Goal: Task Accomplishment & Management: Complete application form

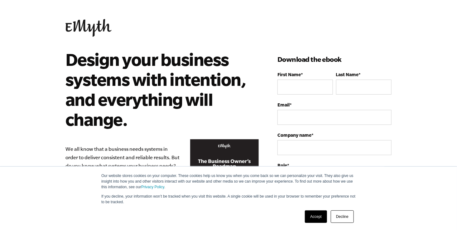
type input "[PERSON_NAME]"
type input "[PERSON_NAME][EMAIL_ADDRESS][PERSON_NAME][DOMAIN_NAME]"
type input "Paratusec, LLC"
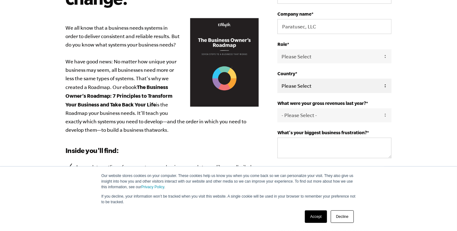
scroll to position [125, 0]
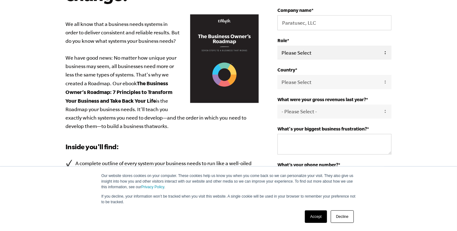
click at [291, 52] on select "Please Select Owner Partner / Co-Owner Executive Employee / Other" at bounding box center [335, 53] width 114 height 14
select select "Owner"
click at [278, 46] on select "Please Select Owner Partner / Co-Owner Executive Employee / Other" at bounding box center [335, 53] width 114 height 14
click at [296, 83] on select "Please Select [GEOGRAPHIC_DATA] [GEOGRAPHIC_DATA] [GEOGRAPHIC_DATA] [GEOGRAPHIC…" at bounding box center [335, 82] width 114 height 14
select select "[GEOGRAPHIC_DATA]"
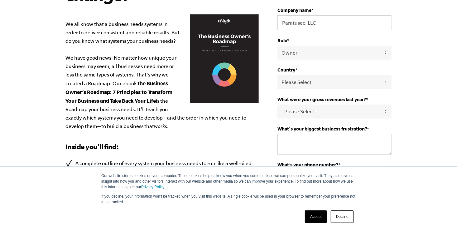
click at [278, 75] on select "Please Select [GEOGRAPHIC_DATA] [GEOGRAPHIC_DATA] [GEOGRAPHIC_DATA] [GEOGRAPHIC…" at bounding box center [335, 82] width 114 height 14
click at [302, 110] on select "- Please Select - 0-75K 76-150K 151-275K 276-500K 501-750K 751-1M 1-2.5M 2.5-5M…" at bounding box center [335, 112] width 114 height 14
select select "0-75K"
click at [278, 105] on select "- Please Select - 0-75K 76-150K 151-275K 276-500K 501-750K 751-1M 1-2.5M 2.5-5M…" at bounding box center [335, 112] width 114 height 14
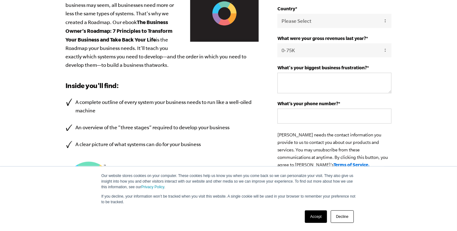
scroll to position [187, 0]
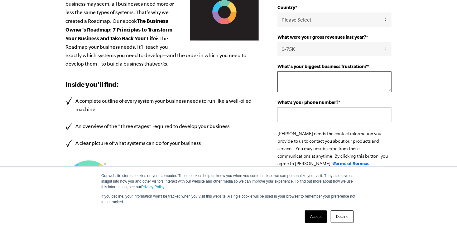
click at [295, 82] on textarea "What's your biggest business frustration? *" at bounding box center [335, 81] width 114 height 21
type textarea "time"
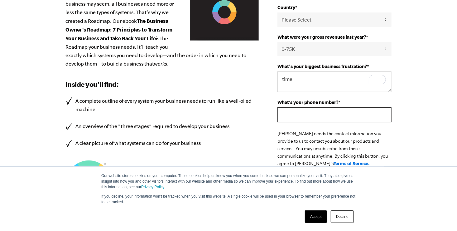
click at [292, 114] on input "What’s your phone number? *" at bounding box center [335, 114] width 114 height 15
type input "17038703236"
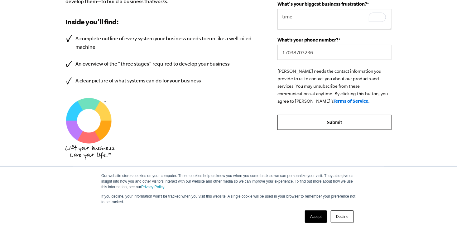
click at [328, 119] on input "Submit" at bounding box center [335, 122] width 114 height 15
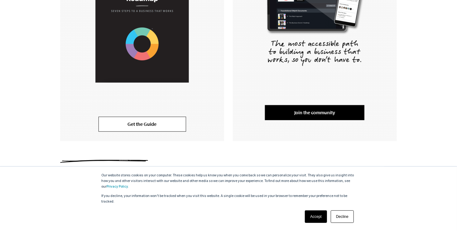
scroll to position [193, 0]
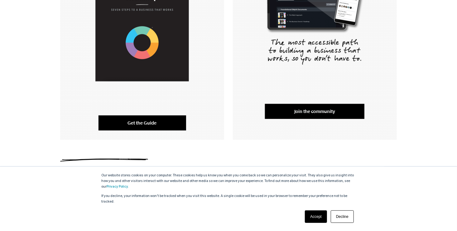
click at [159, 122] on link "Get the Guide" at bounding box center [143, 122] width 88 height 15
